Goal: Task Accomplishment & Management: Use online tool/utility

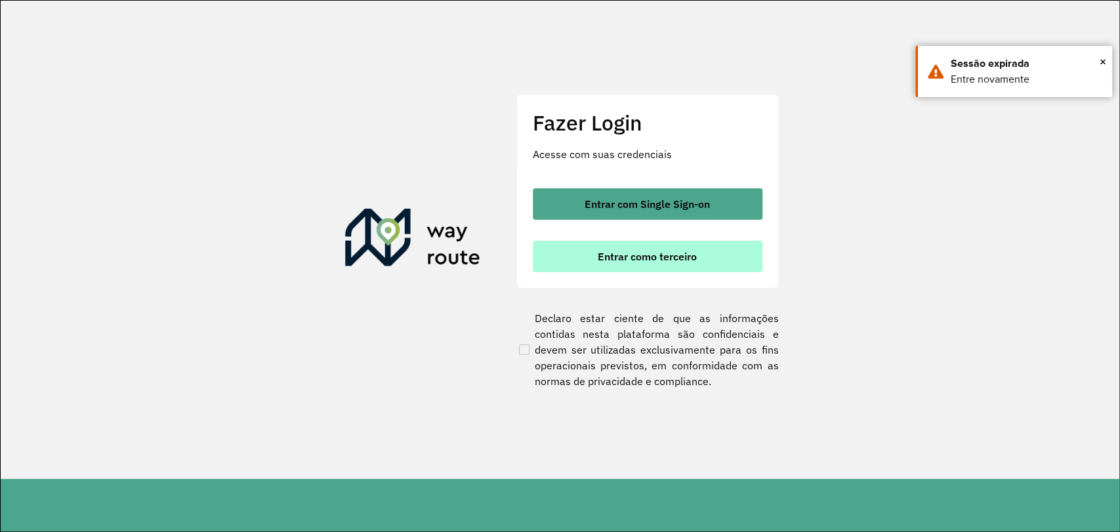
click at [614, 258] on span "Entrar como terceiro" at bounding box center [647, 256] width 99 height 10
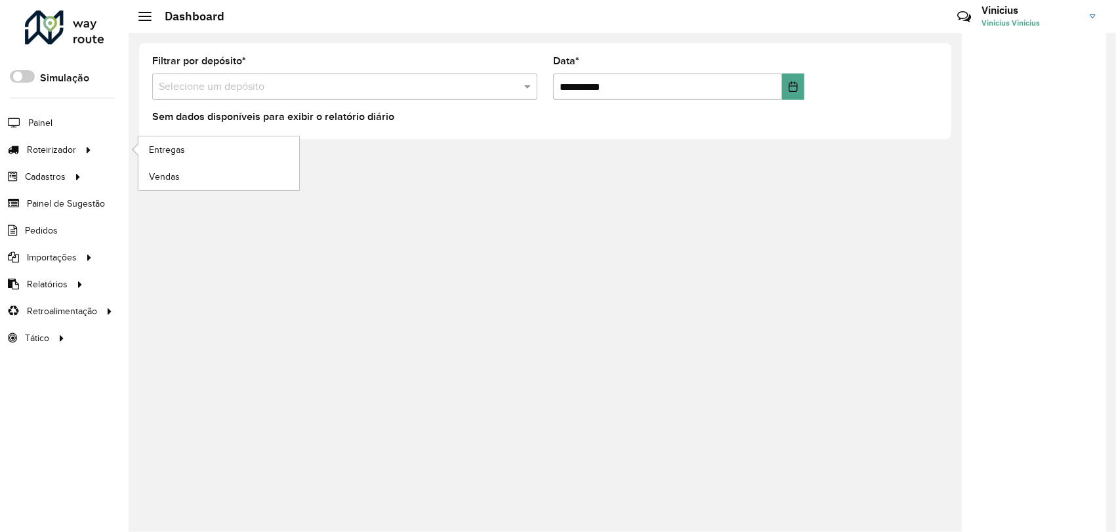
click at [115, 150] on li "Roteirizador Entregas Vendas" at bounding box center [64, 149] width 129 height 27
click at [145, 150] on link "Entregas" at bounding box center [218, 149] width 161 height 26
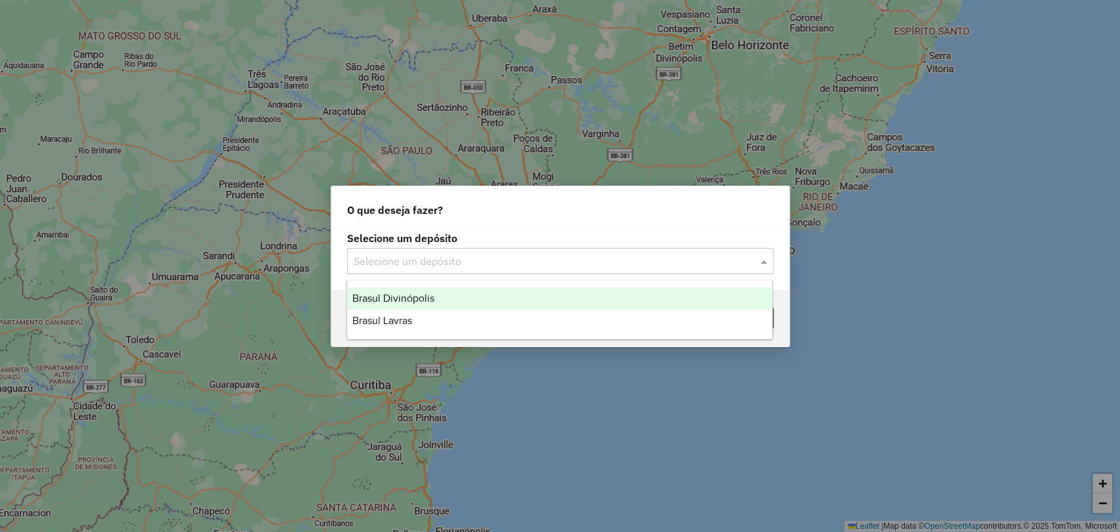
click at [557, 267] on input "text" at bounding box center [547, 262] width 387 height 16
click at [540, 300] on div "Brasul Divinópolis" at bounding box center [559, 298] width 425 height 22
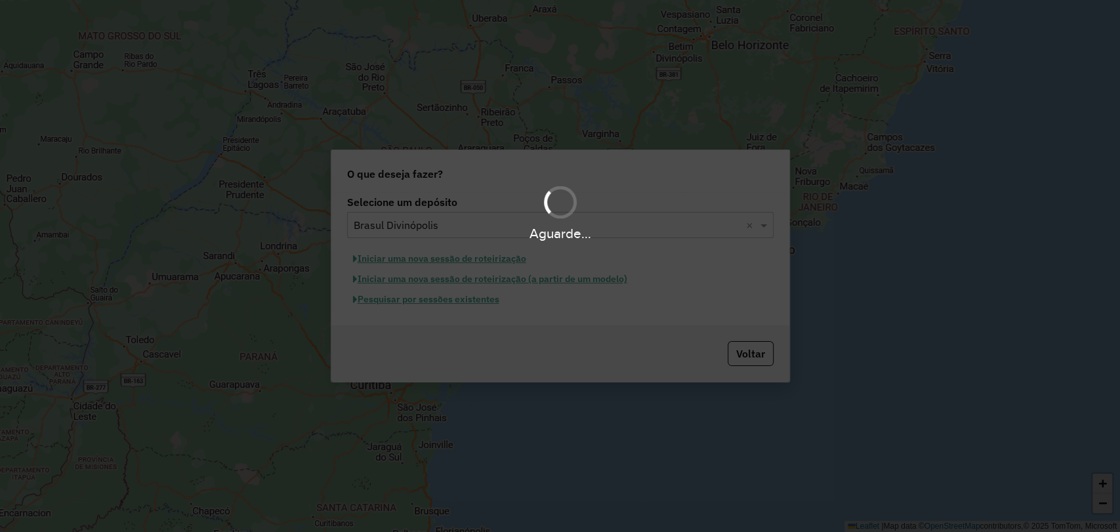
click at [760, 362] on div "Aguarde..." at bounding box center [560, 266] width 1120 height 532
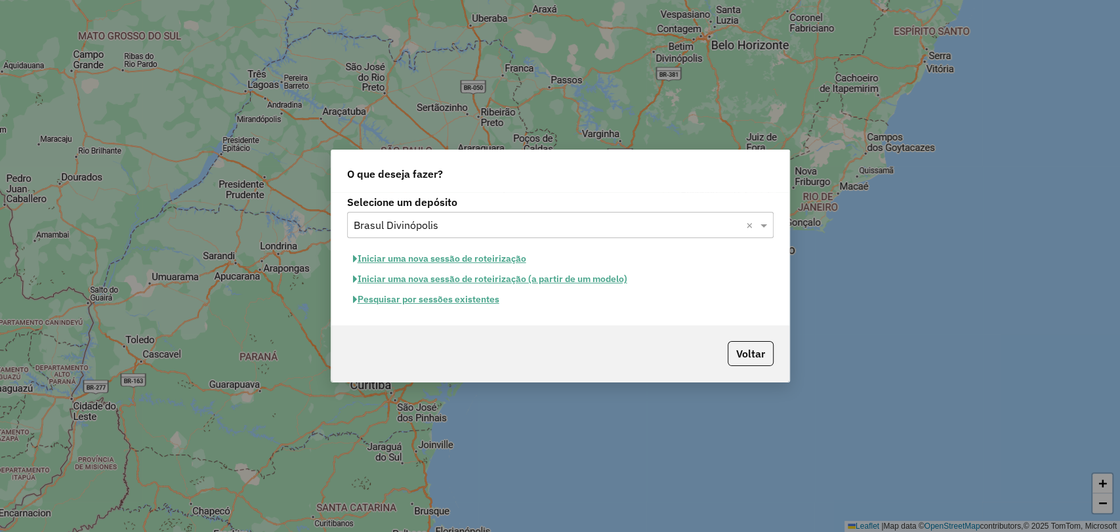
click at [462, 300] on button "Pesquisar por sessões existentes" at bounding box center [426, 299] width 158 height 20
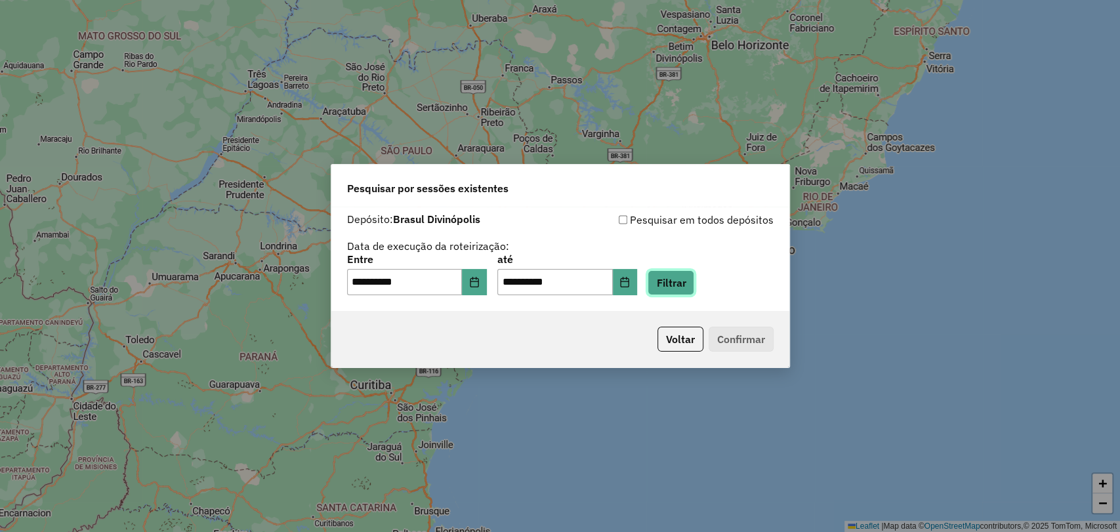
click at [683, 285] on button "Filtrar" at bounding box center [670, 282] width 47 height 25
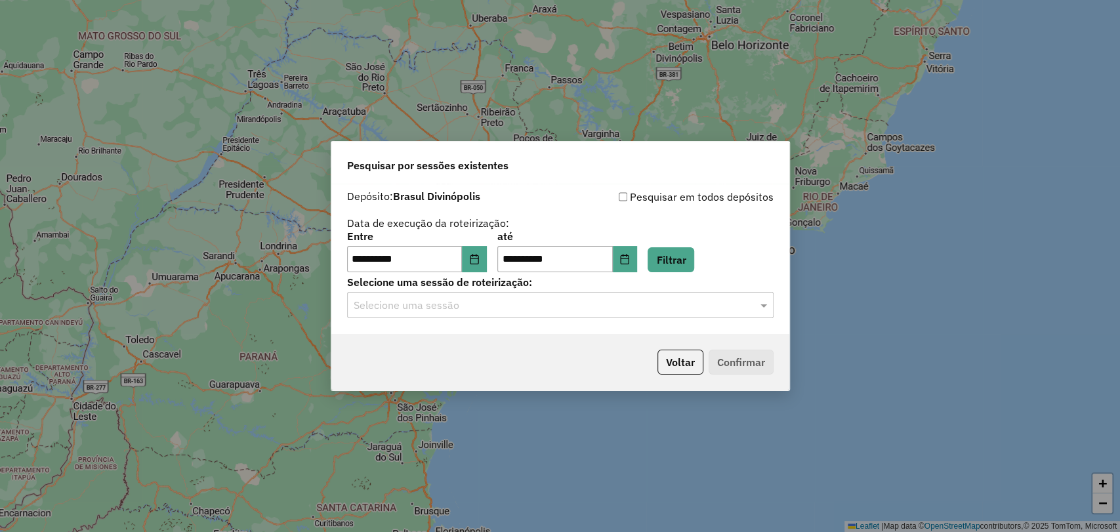
click at [519, 309] on input "text" at bounding box center [547, 306] width 387 height 16
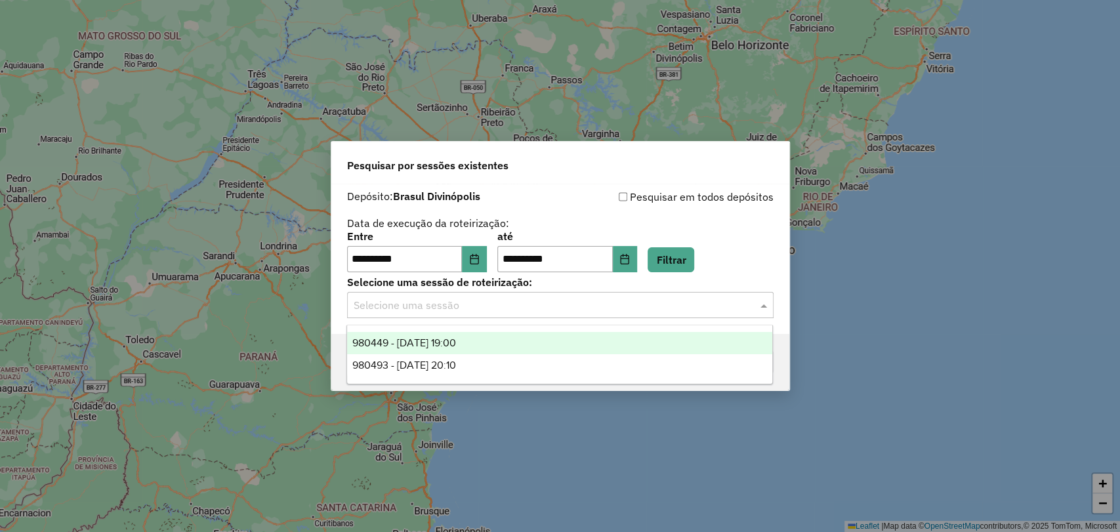
click at [508, 344] on div "980449 - 18/08/2025 19:00" at bounding box center [559, 343] width 425 height 22
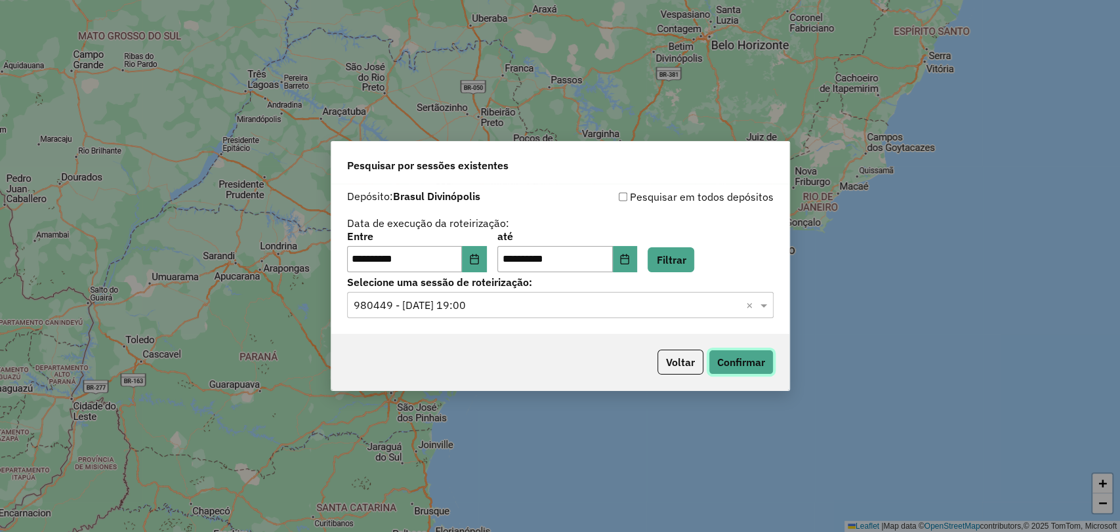
click at [740, 364] on button "Confirmar" at bounding box center [740, 362] width 65 height 25
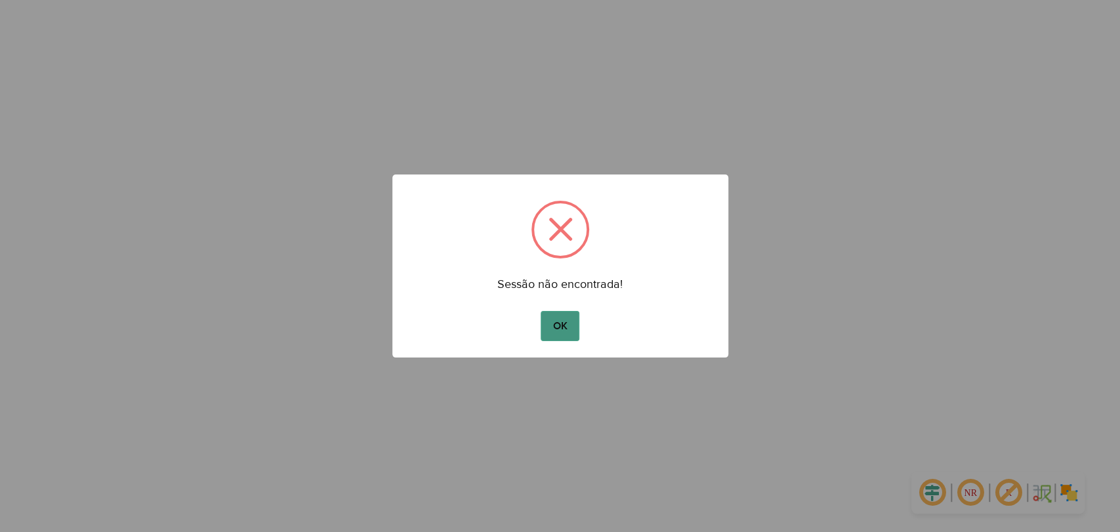
click at [556, 327] on button "OK" at bounding box center [559, 326] width 39 height 30
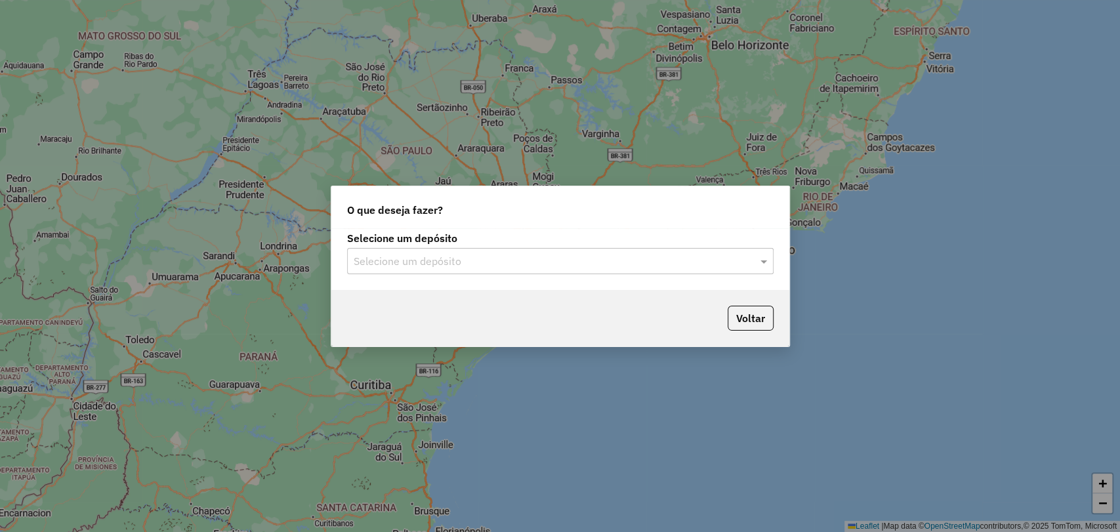
click at [436, 279] on div "Selecione um depósito Selecione um depósito" at bounding box center [560, 259] width 458 height 62
click at [438, 262] on input "text" at bounding box center [547, 262] width 387 height 16
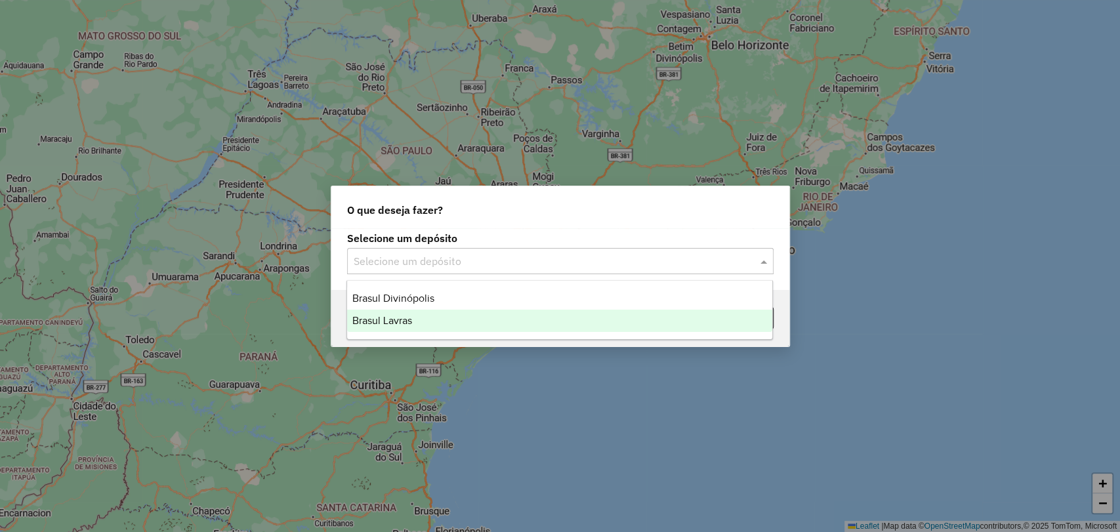
click at [433, 323] on div "Brasul Lavras" at bounding box center [559, 321] width 425 height 22
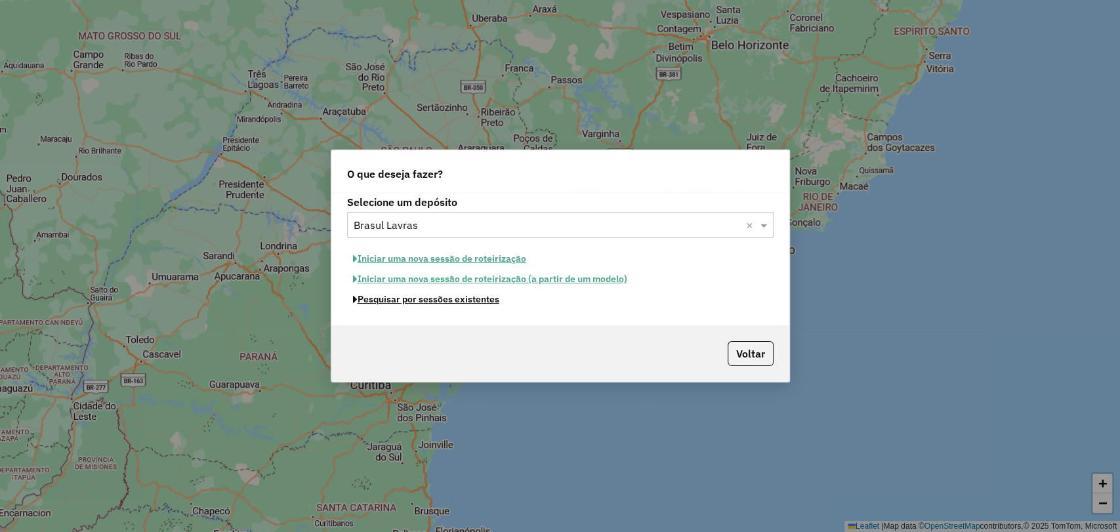
click at [474, 304] on button "Pesquisar por sessões existentes" at bounding box center [426, 299] width 158 height 20
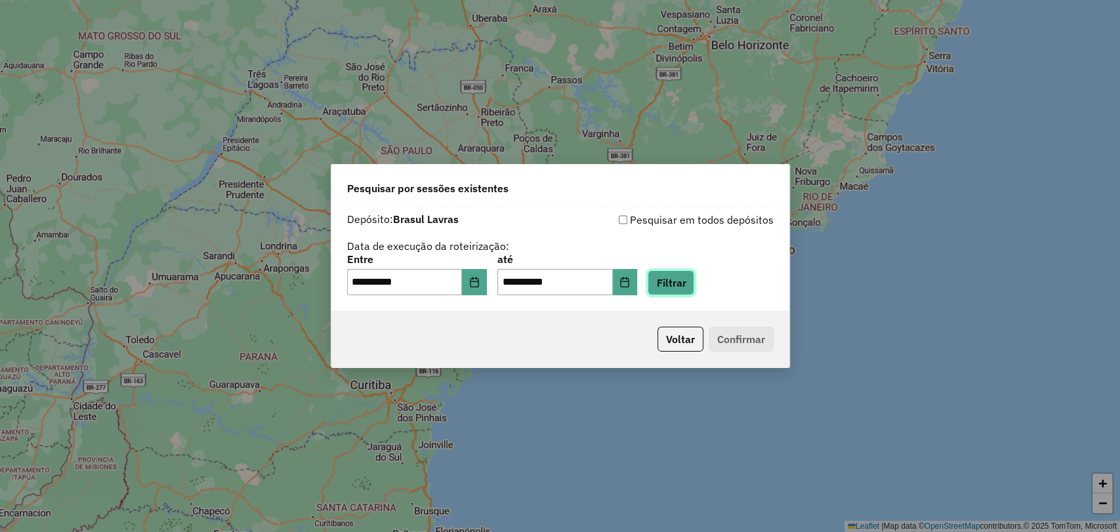
click at [690, 285] on button "Filtrar" at bounding box center [670, 282] width 47 height 25
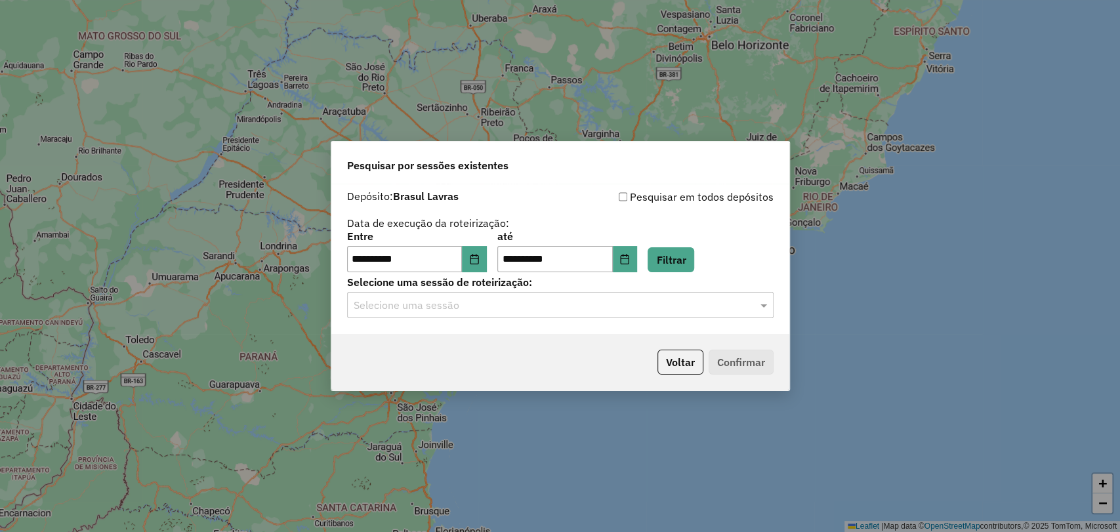
click at [537, 314] on div "Selecione uma sessão" at bounding box center [560, 305] width 426 height 26
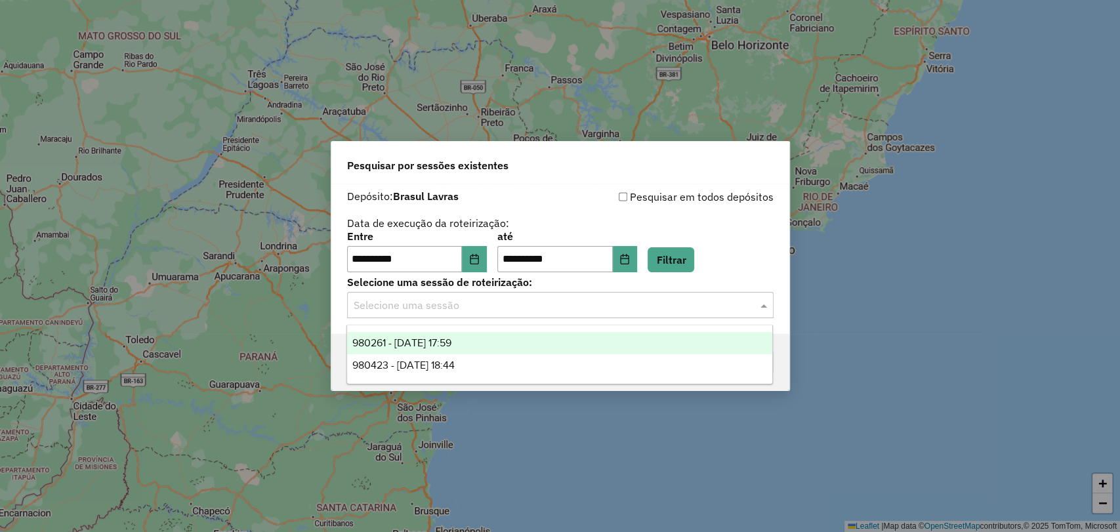
click at [495, 346] on div "980261 - 18/08/2025 17:59" at bounding box center [559, 343] width 425 height 22
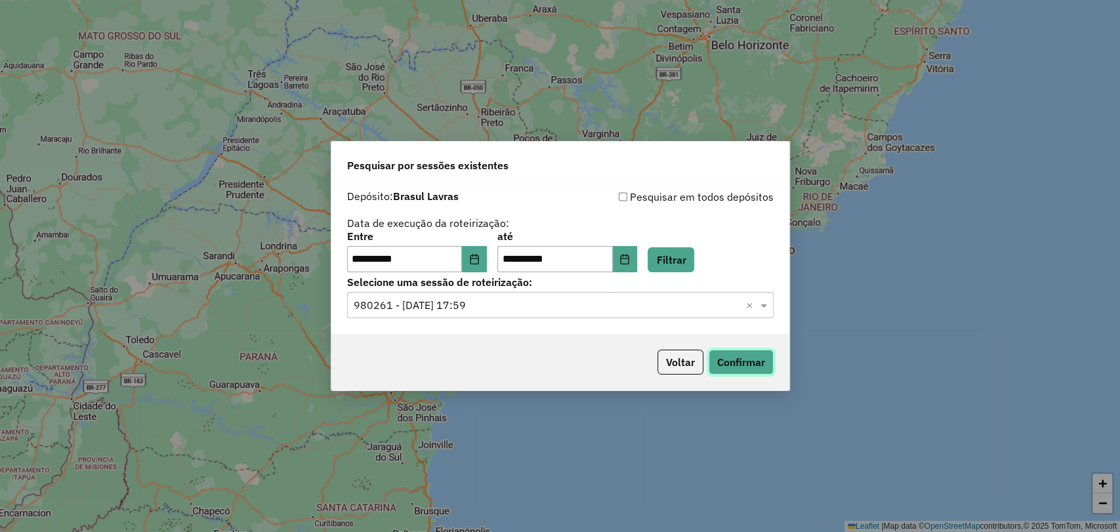
click at [756, 355] on button "Confirmar" at bounding box center [740, 362] width 65 height 25
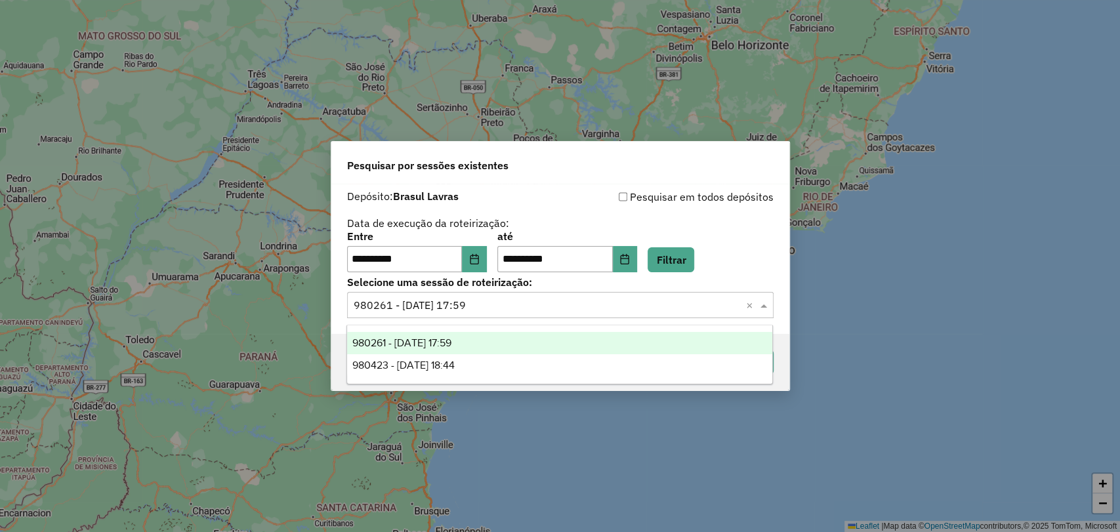
click at [552, 305] on input "text" at bounding box center [547, 306] width 387 height 16
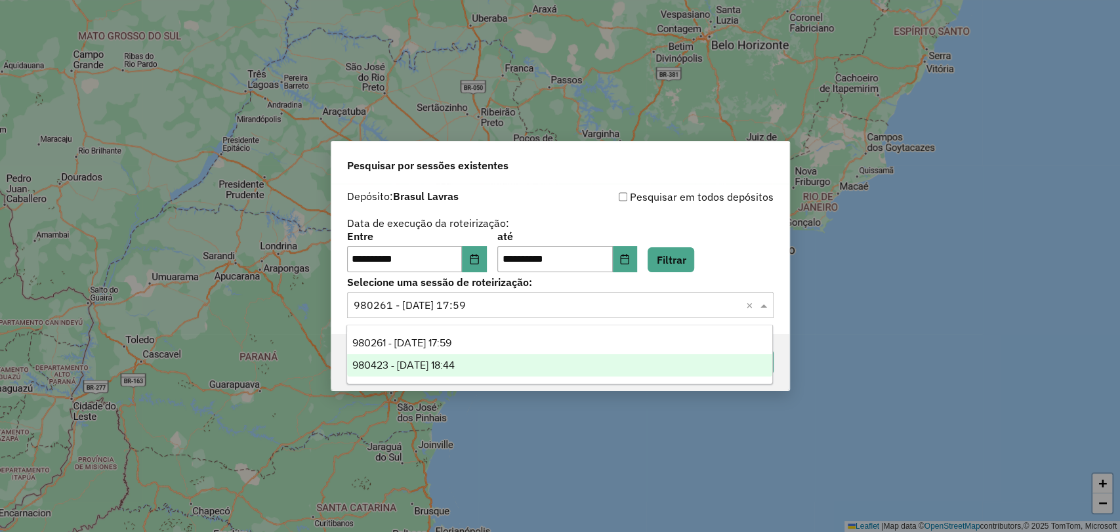
click at [487, 361] on div "980423 - 18/08/2025 18:44" at bounding box center [559, 365] width 425 height 22
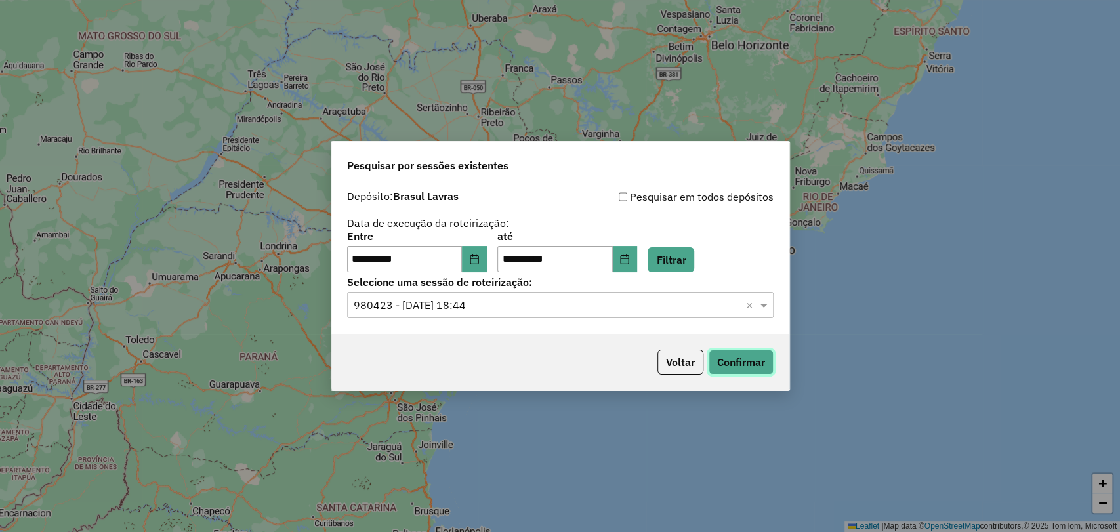
click at [763, 361] on button "Confirmar" at bounding box center [740, 362] width 65 height 25
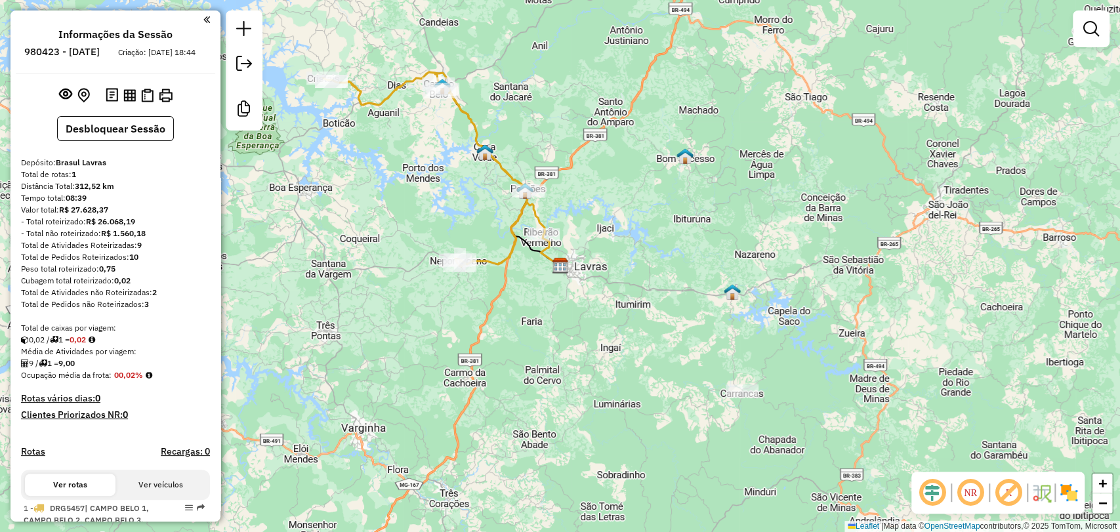
click at [747, 403] on div "Janela de atendimento Grade de atendimento Capacidade Transportadoras Veículos …" at bounding box center [560, 266] width 1120 height 532
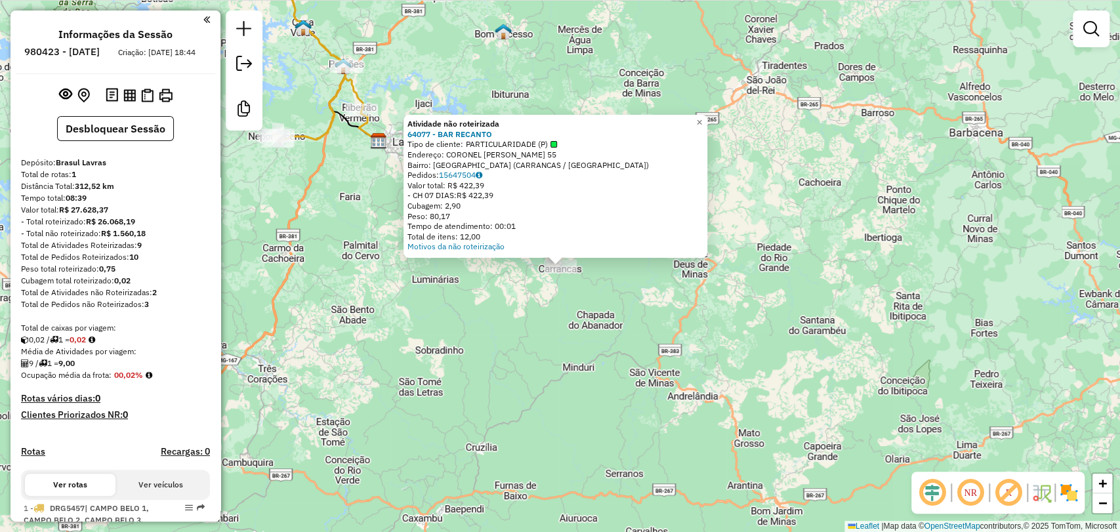
click at [538, 330] on div "Atividade não roteirizada 64077 - BAR RECANTO Tipo de cliente: PARTICULARIDADE …" at bounding box center [560, 266] width 1120 height 532
click at [487, 279] on div "Atividade não roteirizada 64077 - BAR RECANTO Tipo de cliente: PARTICULARIDADE …" at bounding box center [560, 266] width 1120 height 532
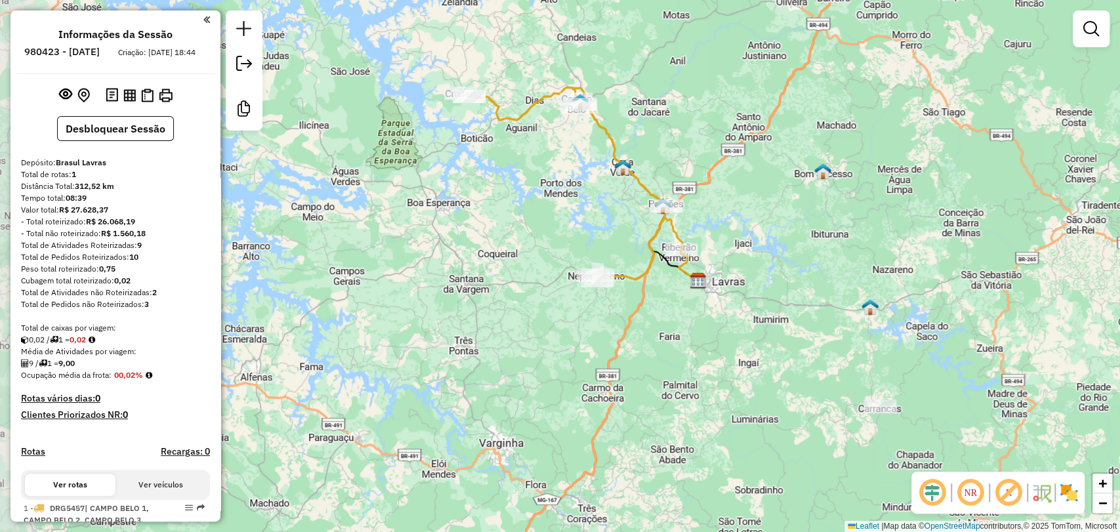
drag, startPoint x: 365, startPoint y: 218, endPoint x: 638, endPoint y: 356, distance: 306.2
click at [638, 355] on div "Janela de atendimento Grade de atendimento Capacidade Transportadoras Veículos …" at bounding box center [560, 266] width 1120 height 532
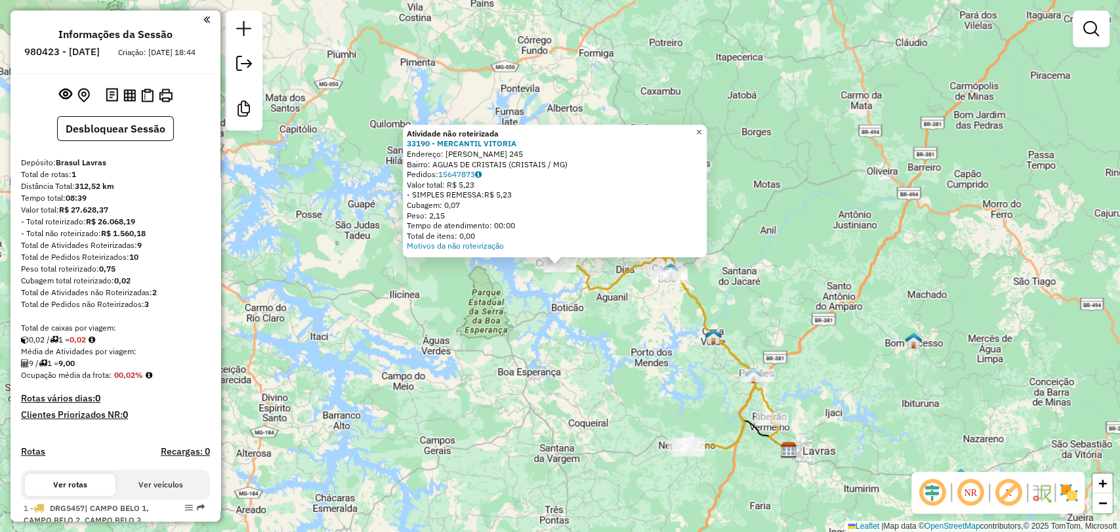
click at [701, 127] on span "×" at bounding box center [698, 132] width 6 height 11
